Goal: Information Seeking & Learning: Learn about a topic

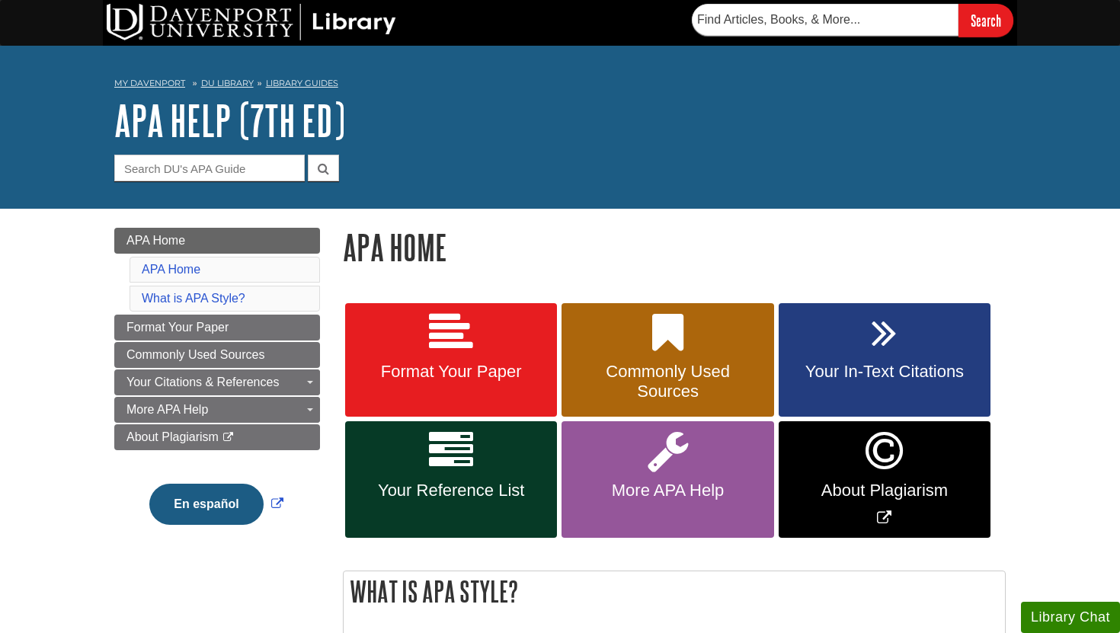
scroll to position [97, 0]
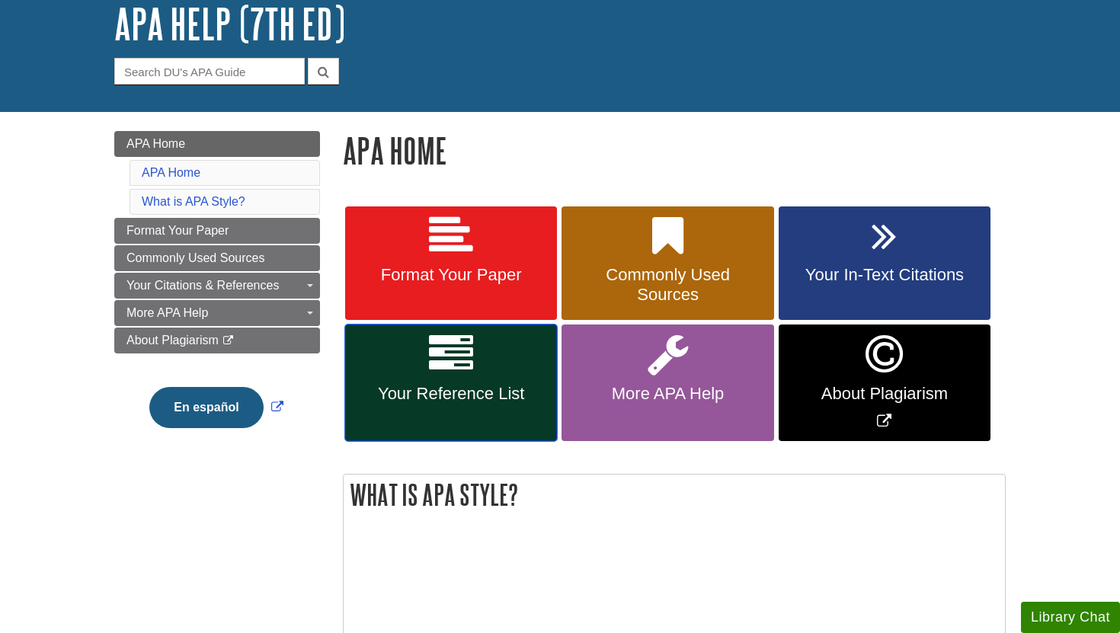
click at [513, 380] on link "Your Reference List" at bounding box center [451, 382] width 212 height 117
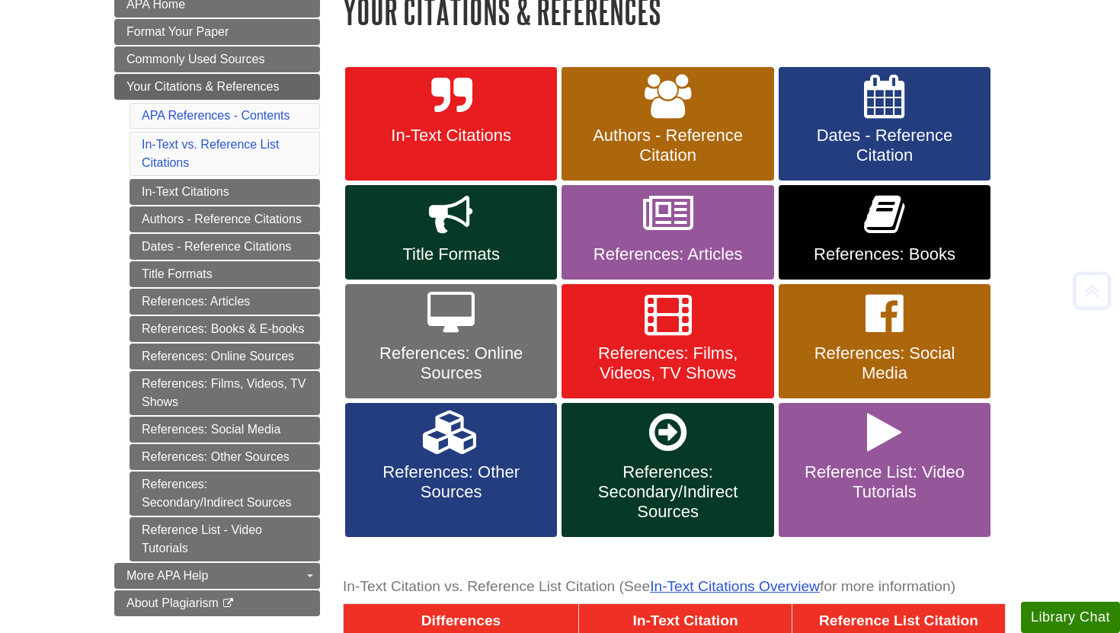
scroll to position [260, 0]
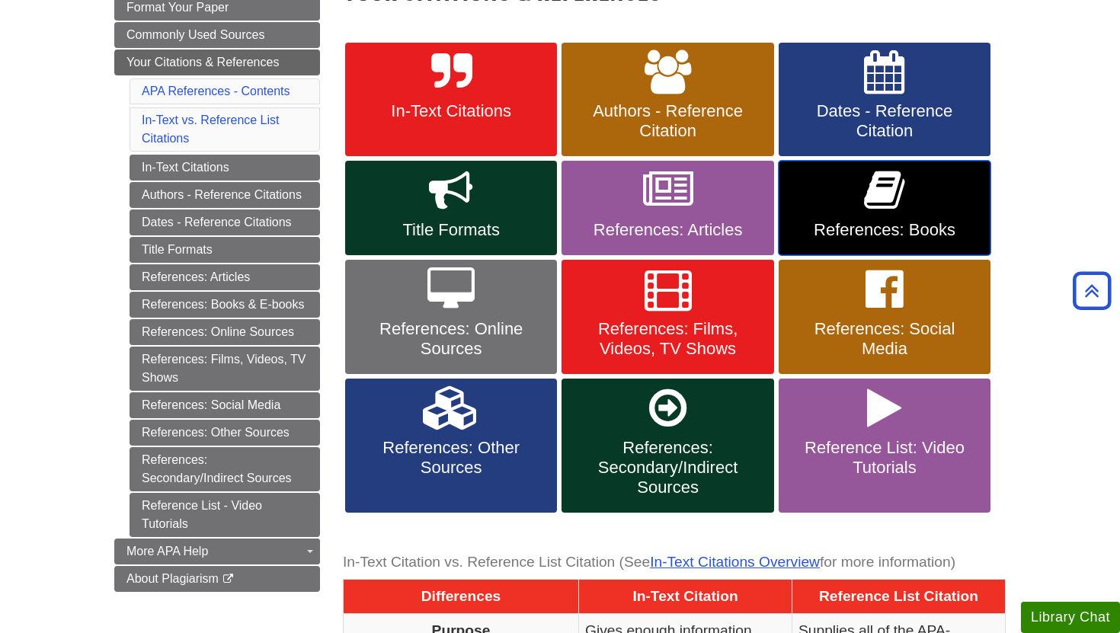
click at [886, 204] on icon at bounding box center [884, 190] width 40 height 44
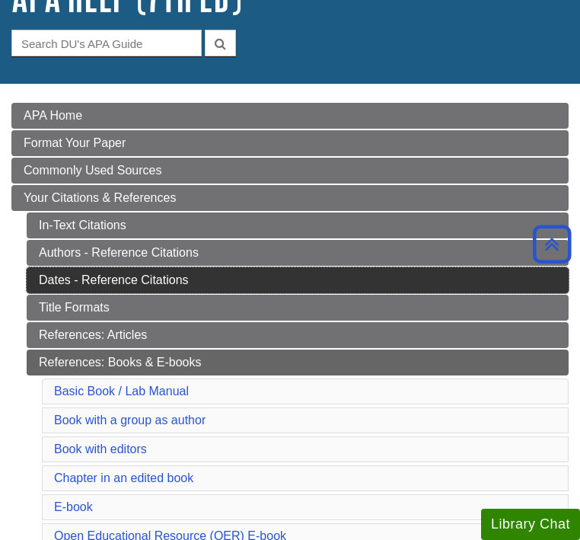
scroll to position [128, 0]
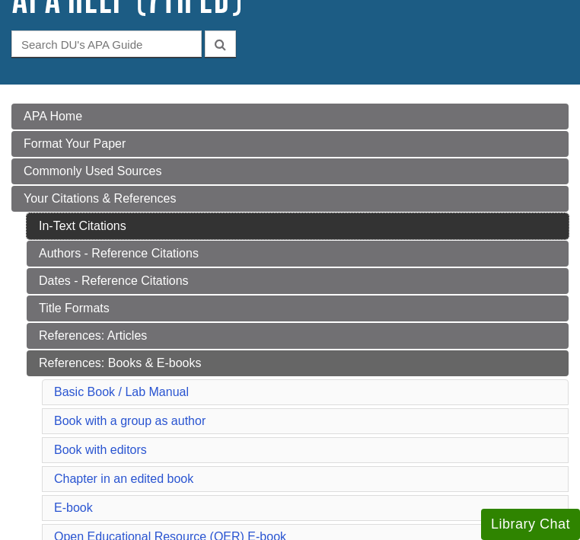
click at [185, 216] on link "In-Text Citations" at bounding box center [298, 226] width 542 height 26
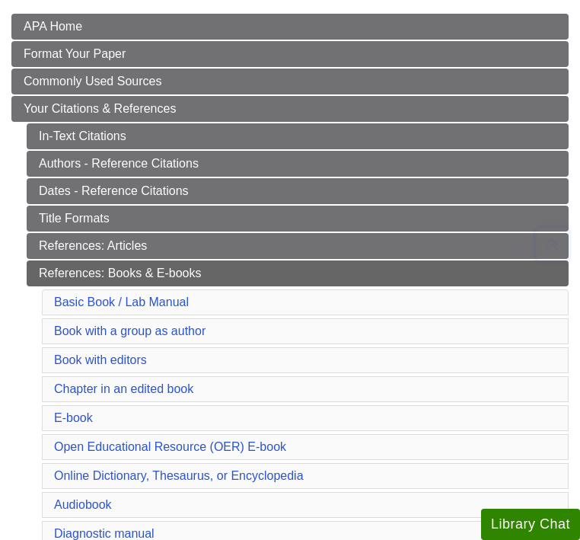
scroll to position [221, 0]
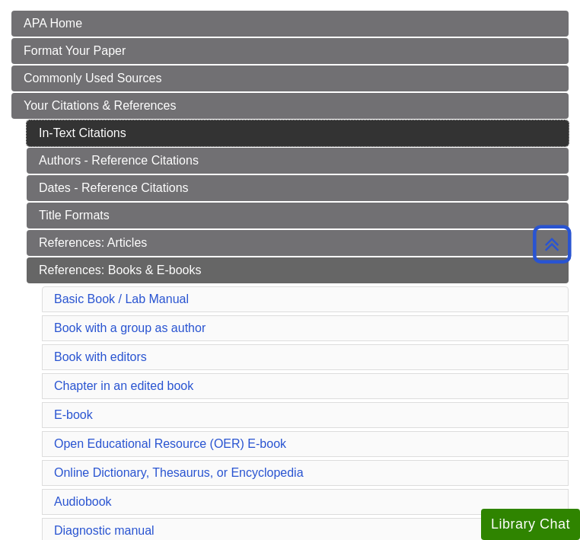
click at [149, 142] on link "In-Text Citations" at bounding box center [298, 133] width 542 height 26
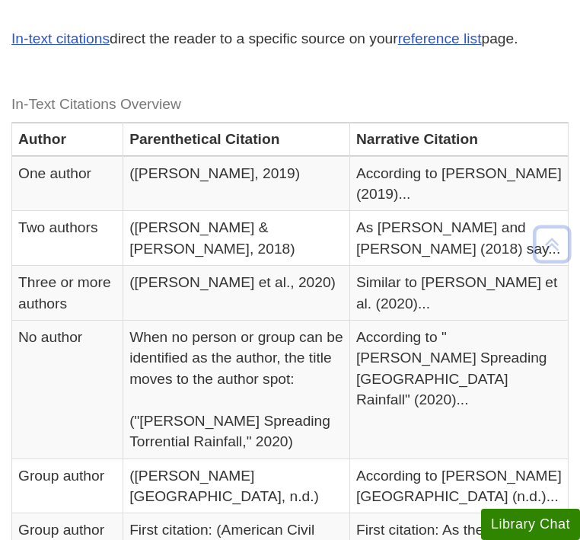
scroll to position [320, 0]
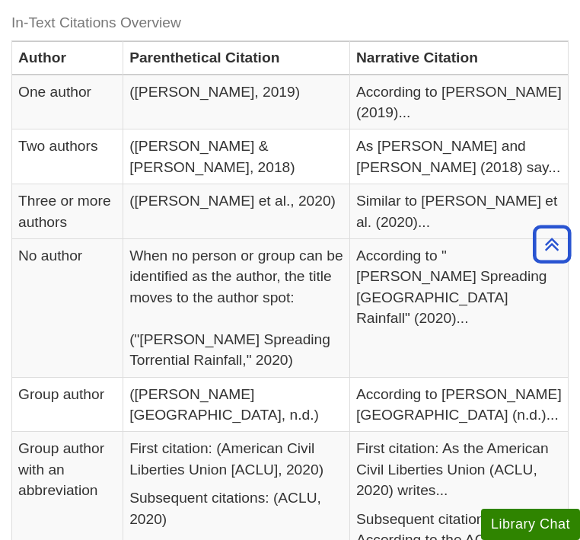
scroll to position [396, 0]
